Goal: Task Accomplishment & Management: Complete application form

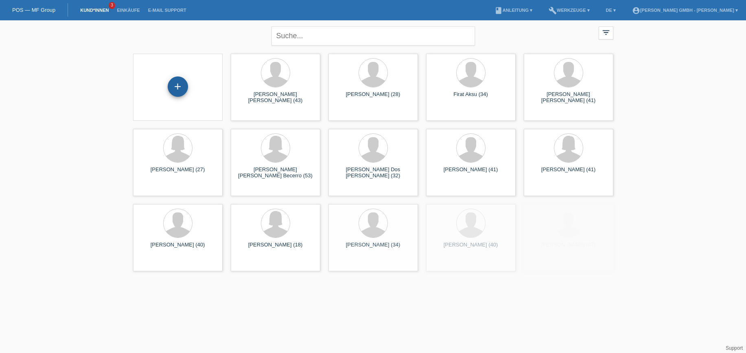
click at [175, 88] on div "+" at bounding box center [178, 86] width 20 height 20
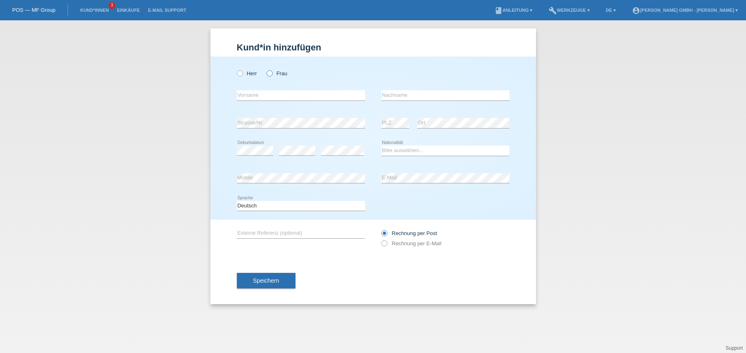
click at [265, 69] on icon at bounding box center [265, 69] width 0 height 0
click at [270, 73] on input "Frau" at bounding box center [269, 72] width 5 height 5
radio input "true"
click at [251, 94] on input "text" at bounding box center [301, 95] width 128 height 10
click at [299, 104] on div "error Vorname" at bounding box center [301, 96] width 128 height 28
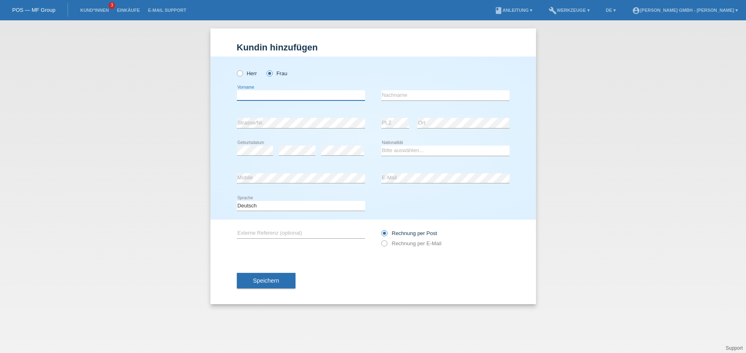
click at [308, 94] on input "text" at bounding box center [301, 95] width 128 height 10
click at [265, 92] on input "text" at bounding box center [301, 95] width 128 height 10
type input "Chrisula"
type input "Ballakis"
click at [406, 151] on select "Bitte auswählen... Schweiz Deutschland Liechtenstein Österreich ------------ Af…" at bounding box center [445, 151] width 128 height 10
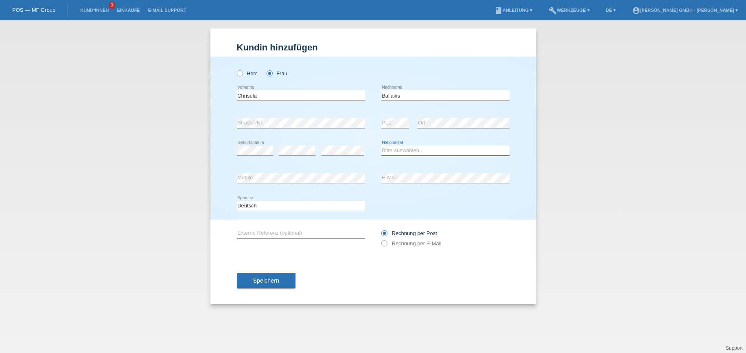
select select "CH"
click at [381, 146] on select "Bitte auswählen... Schweiz Deutschland Liechtenstein Österreich ------------ Af…" at bounding box center [445, 151] width 128 height 10
click at [462, 284] on div "Speichern" at bounding box center [373, 280] width 273 height 47
click at [258, 236] on input "text" at bounding box center [301, 233] width 128 height 10
paste input "725010646CB"
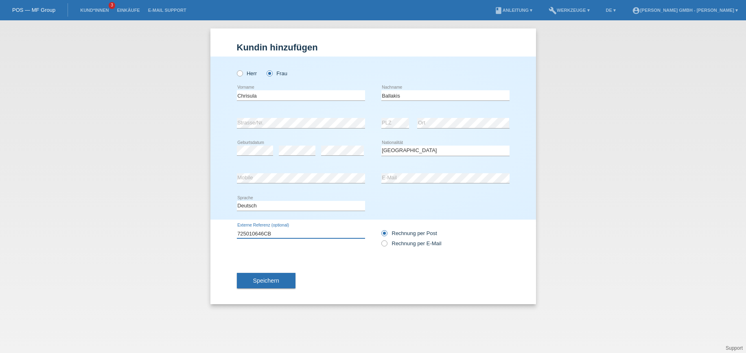
type input "725010646CB"
click at [367, 275] on div "Speichern" at bounding box center [373, 280] width 273 height 47
click at [276, 282] on span "Speichern" at bounding box center [266, 281] width 26 height 7
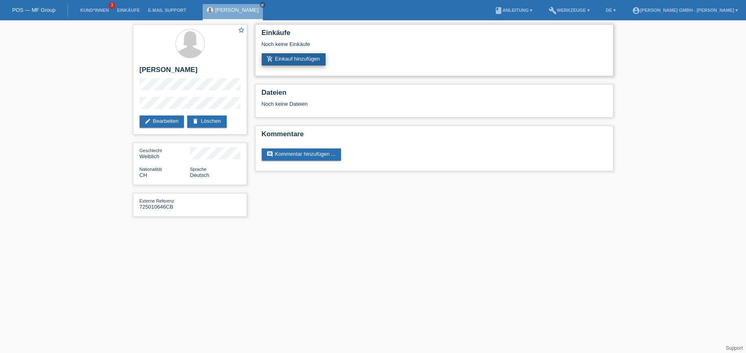
click at [297, 59] on link "add_shopping_cart Einkauf hinzufügen" at bounding box center [294, 59] width 64 height 12
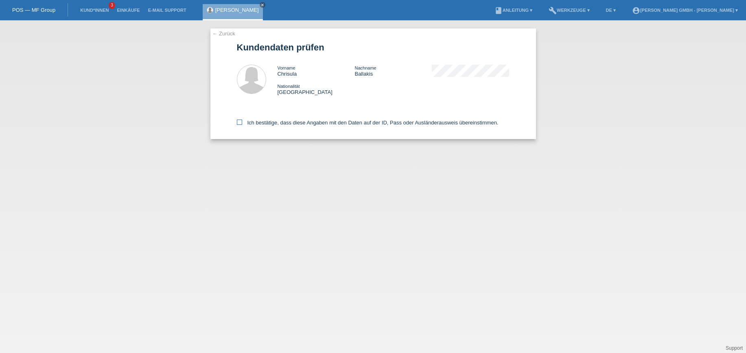
click at [238, 122] on icon at bounding box center [239, 122] width 5 height 5
click at [238, 122] on input "Ich bestätige, dass diese Angaben mit den Daten auf der ID, Pass oder Ausländer…" at bounding box center [239, 122] width 5 height 5
checkbox input "true"
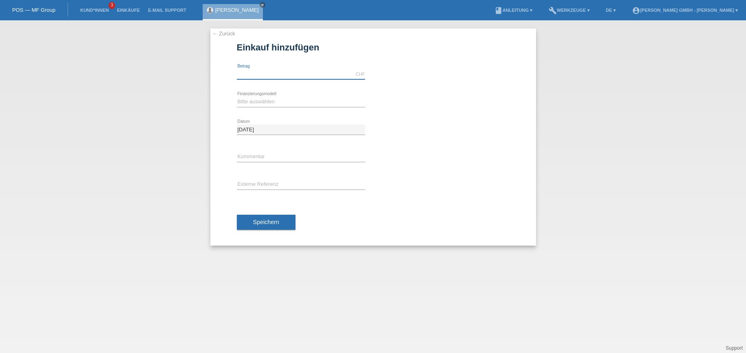
click at [249, 76] on input "text" at bounding box center [301, 74] width 128 height 10
type input "1649.00"
drag, startPoint x: 252, startPoint y: 100, endPoint x: 253, endPoint y: 106, distance: 5.9
click at [252, 100] on select "Bitte auswählen Kauf auf Rechnung mit Teilzahlungsoption Fixe Raten" at bounding box center [301, 102] width 128 height 10
select select "198"
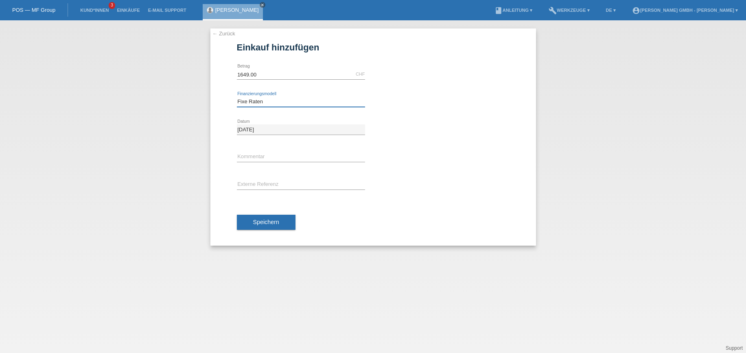
click at [237, 97] on select "Bitte auswählen Kauf auf Rechnung mit Teilzahlungsoption Fixe Raten" at bounding box center [301, 102] width 128 height 10
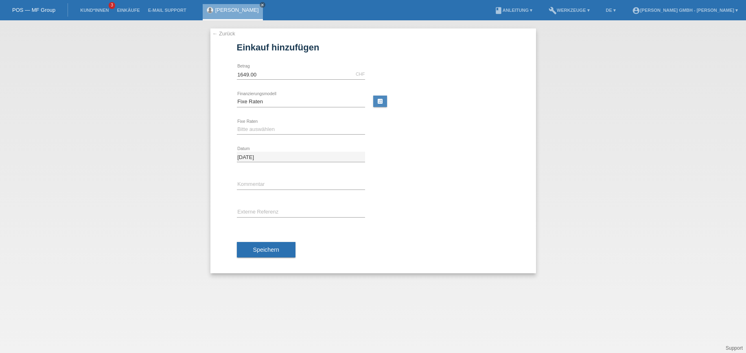
click at [256, 123] on div "Bitte auswählen 12 Raten 24 Raten error Fixe Raten" at bounding box center [301, 130] width 128 height 28
click at [256, 131] on select "Bitte auswählen 12 Raten 24 Raten" at bounding box center [301, 130] width 128 height 10
select select "531"
click at [237, 125] on select "Bitte auswählen 12 Raten 24 Raten" at bounding box center [301, 130] width 128 height 10
click at [260, 214] on input "text" at bounding box center [301, 212] width 128 height 10
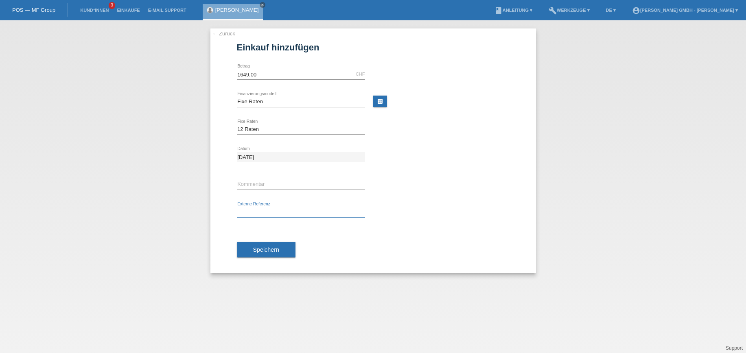
paste input "725010646CB"
type input "725010646CB"
click at [457, 252] on div "Speichern" at bounding box center [373, 249] width 273 height 47
click at [257, 252] on span "Speichern" at bounding box center [266, 250] width 26 height 7
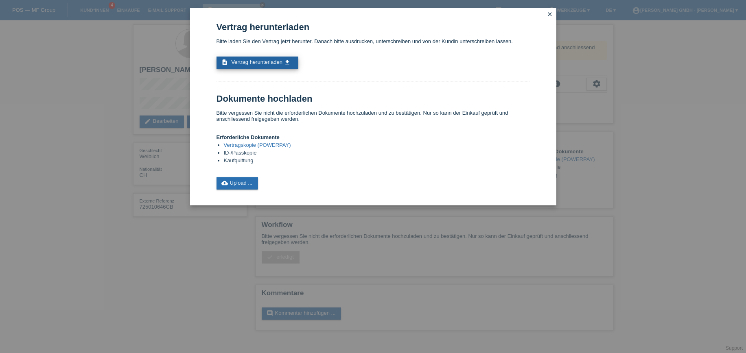
click at [276, 60] on span "Vertrag herunterladen" at bounding box center [256, 62] width 51 height 6
